Goal: Task Accomplishment & Management: Complete application form

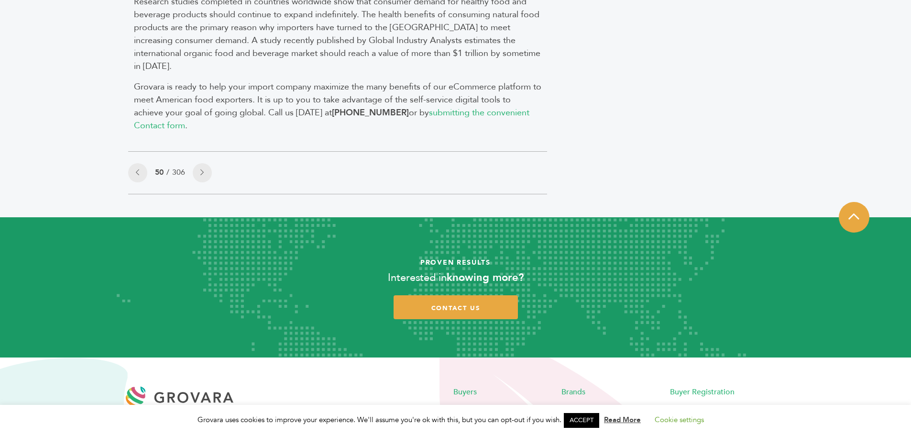
scroll to position [1062, 0]
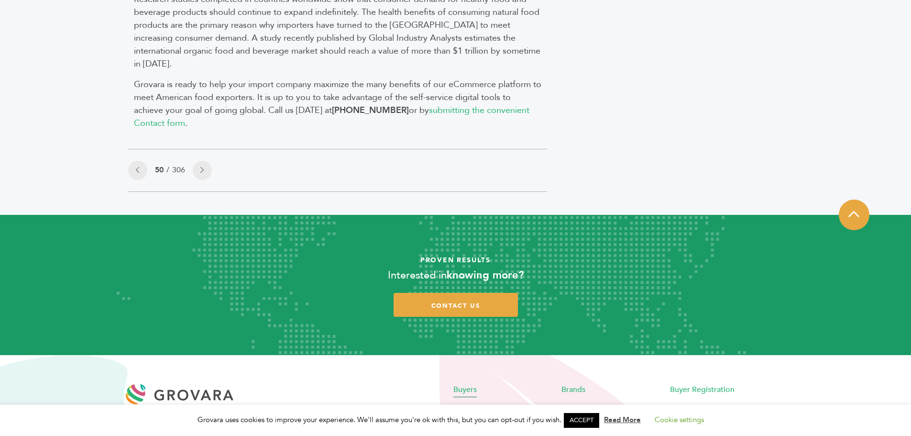
click at [467, 384] on span "Buyers" at bounding box center [464, 389] width 23 height 11
click at [600, 403] on span "Brand Registration" at bounding box center [593, 408] width 65 height 11
